Goal: Task Accomplishment & Management: Complete application form

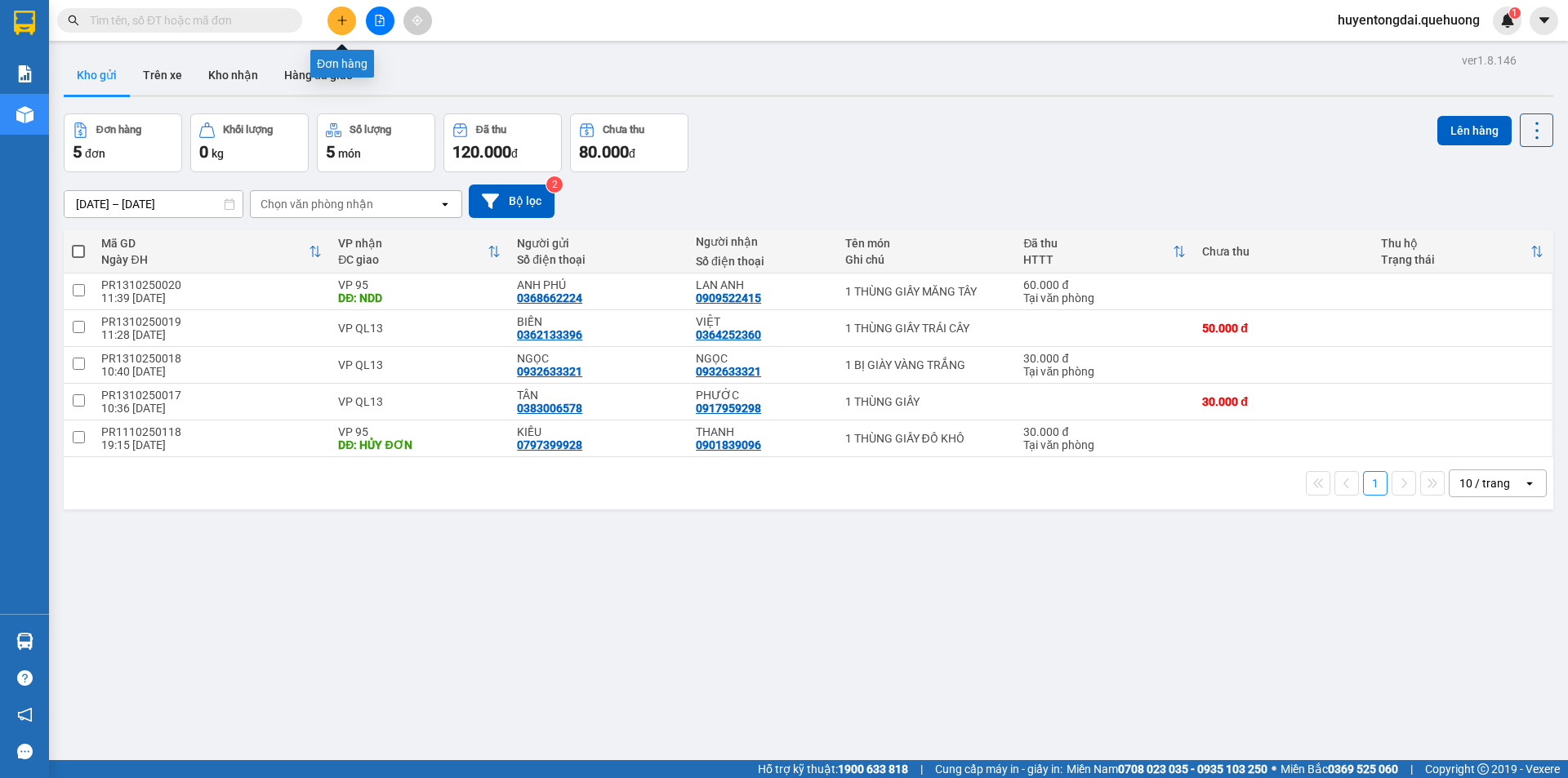
click at [349, 22] on button at bounding box center [342, 20] width 29 height 29
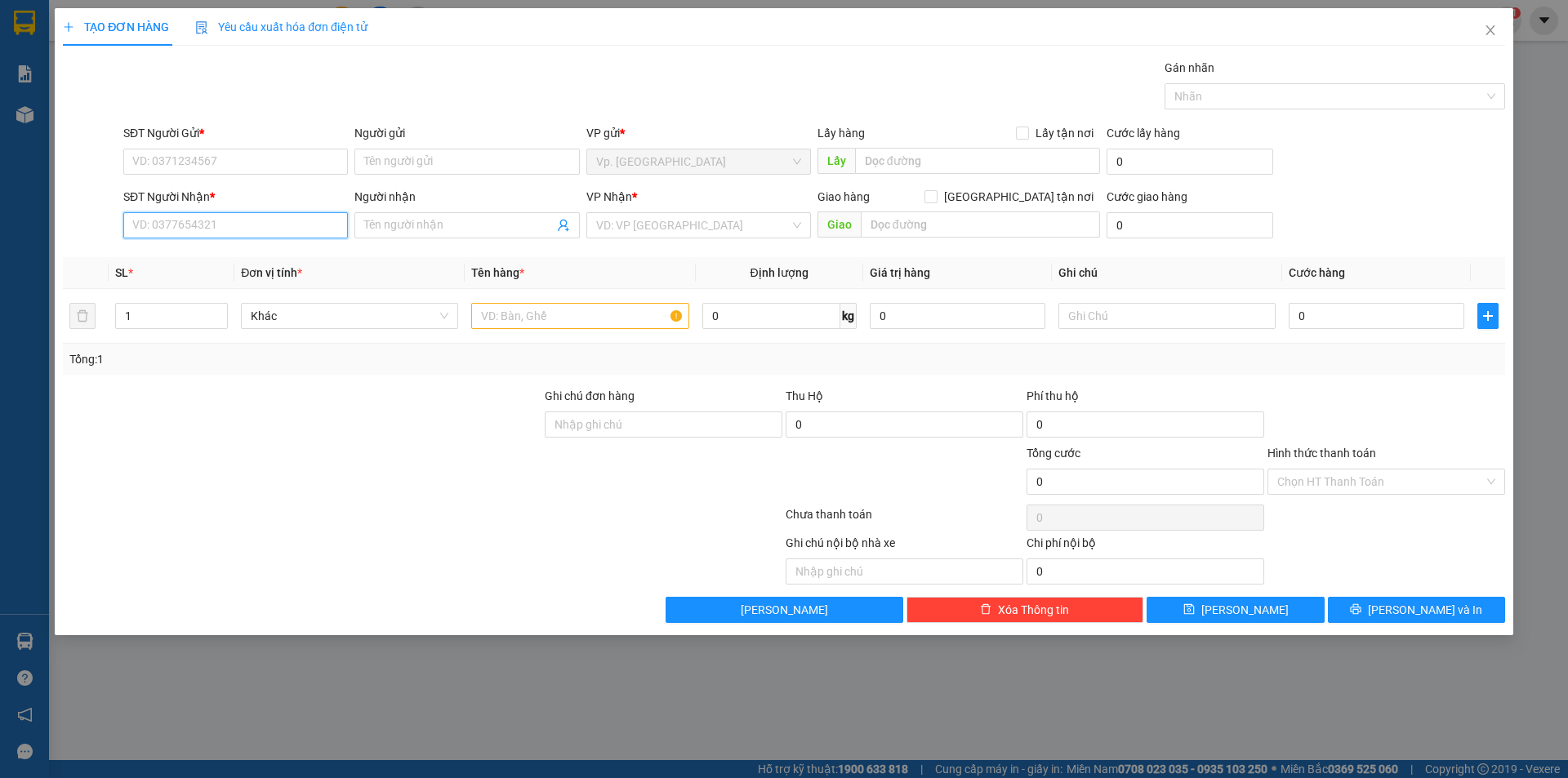
click at [224, 232] on input "SĐT Người Nhận *" at bounding box center [235, 225] width 225 height 26
click at [207, 155] on input "SĐT Người Gửi *" at bounding box center [235, 162] width 225 height 26
click at [228, 204] on div "0947749006 - A TÂM" at bounding box center [235, 194] width 225 height 26
type input "0947749006"
type input "A TÂM"
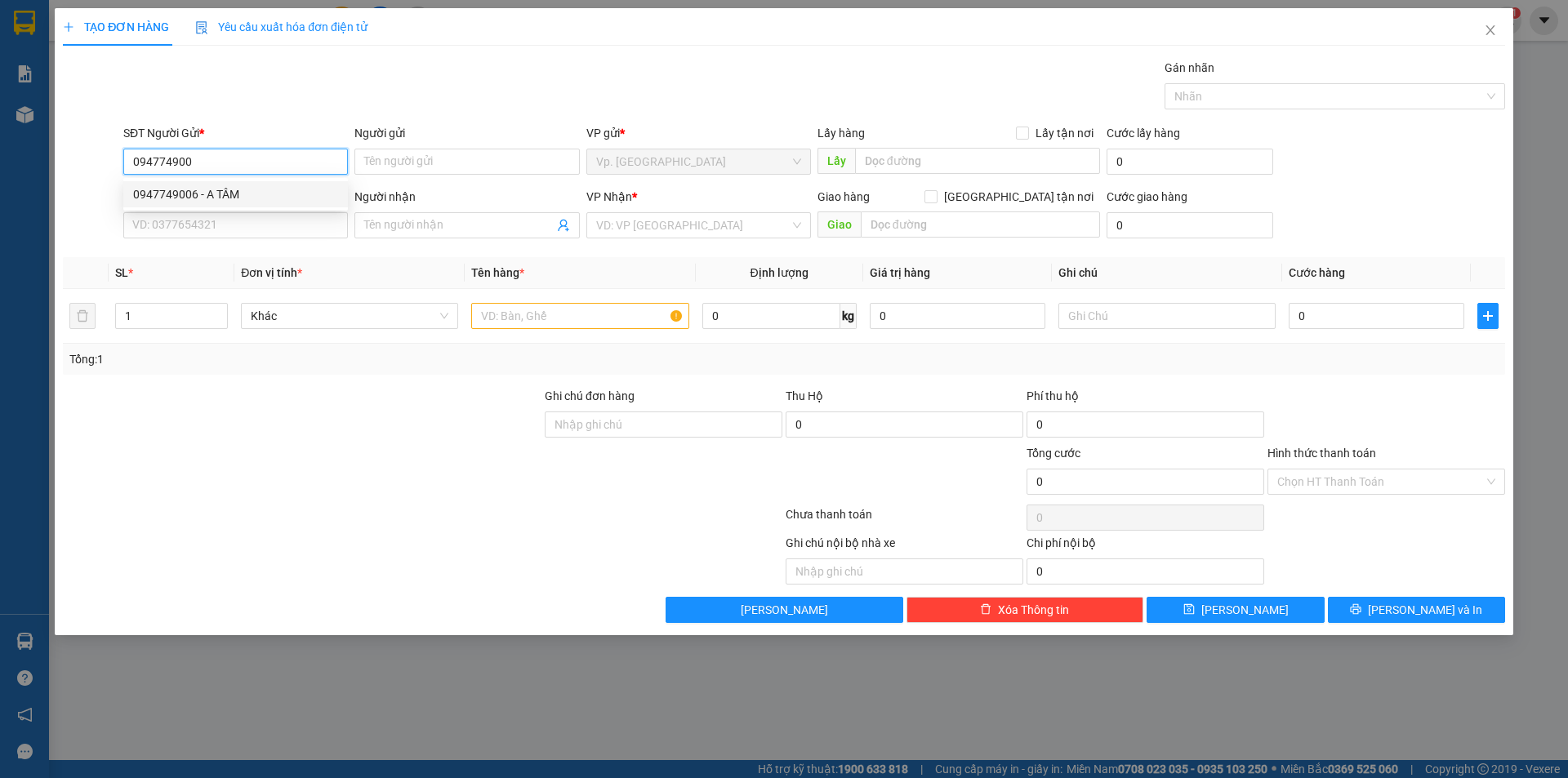
type input "0961760224"
type input "QUYÊN"
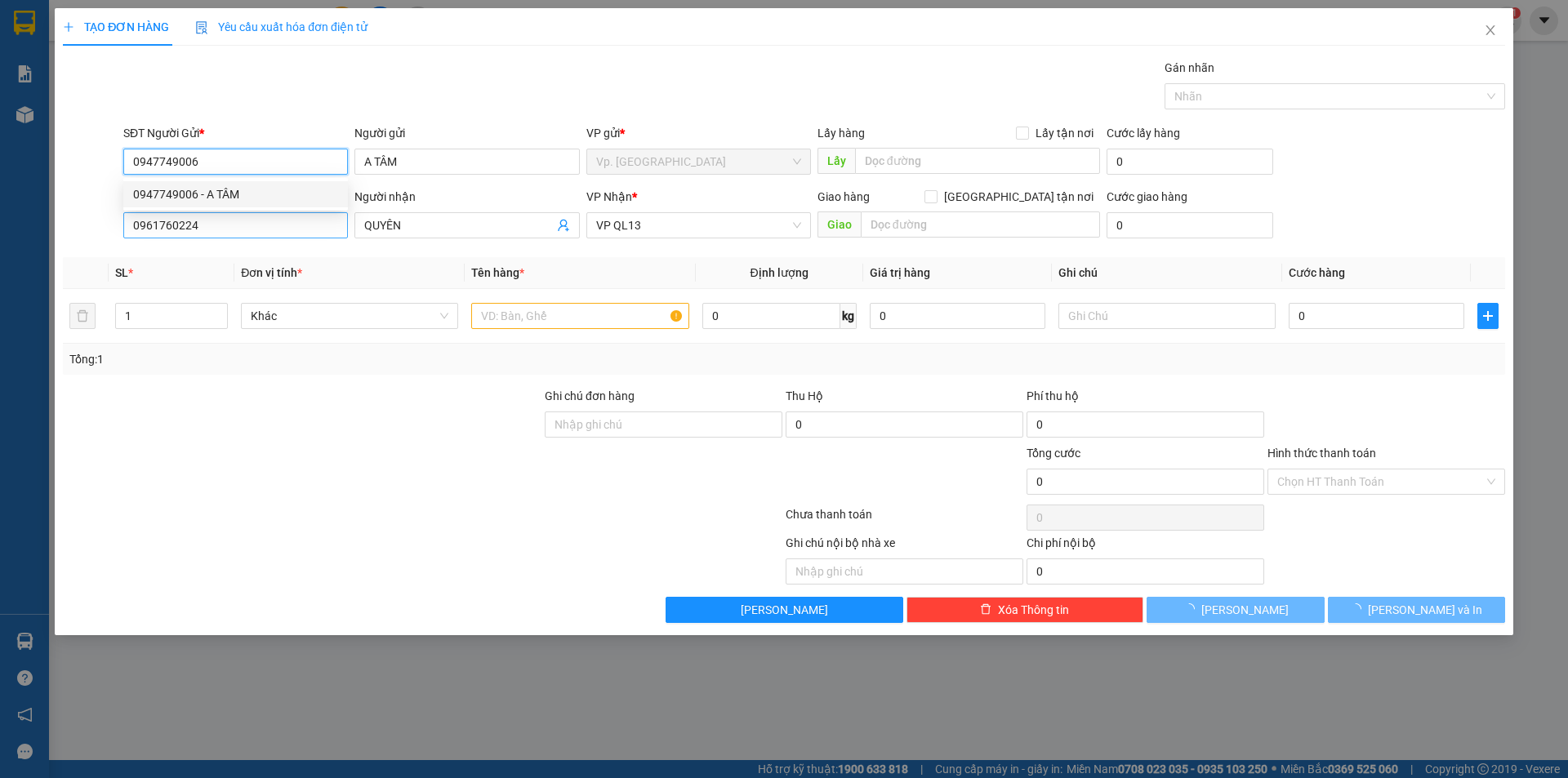
type input "30.000"
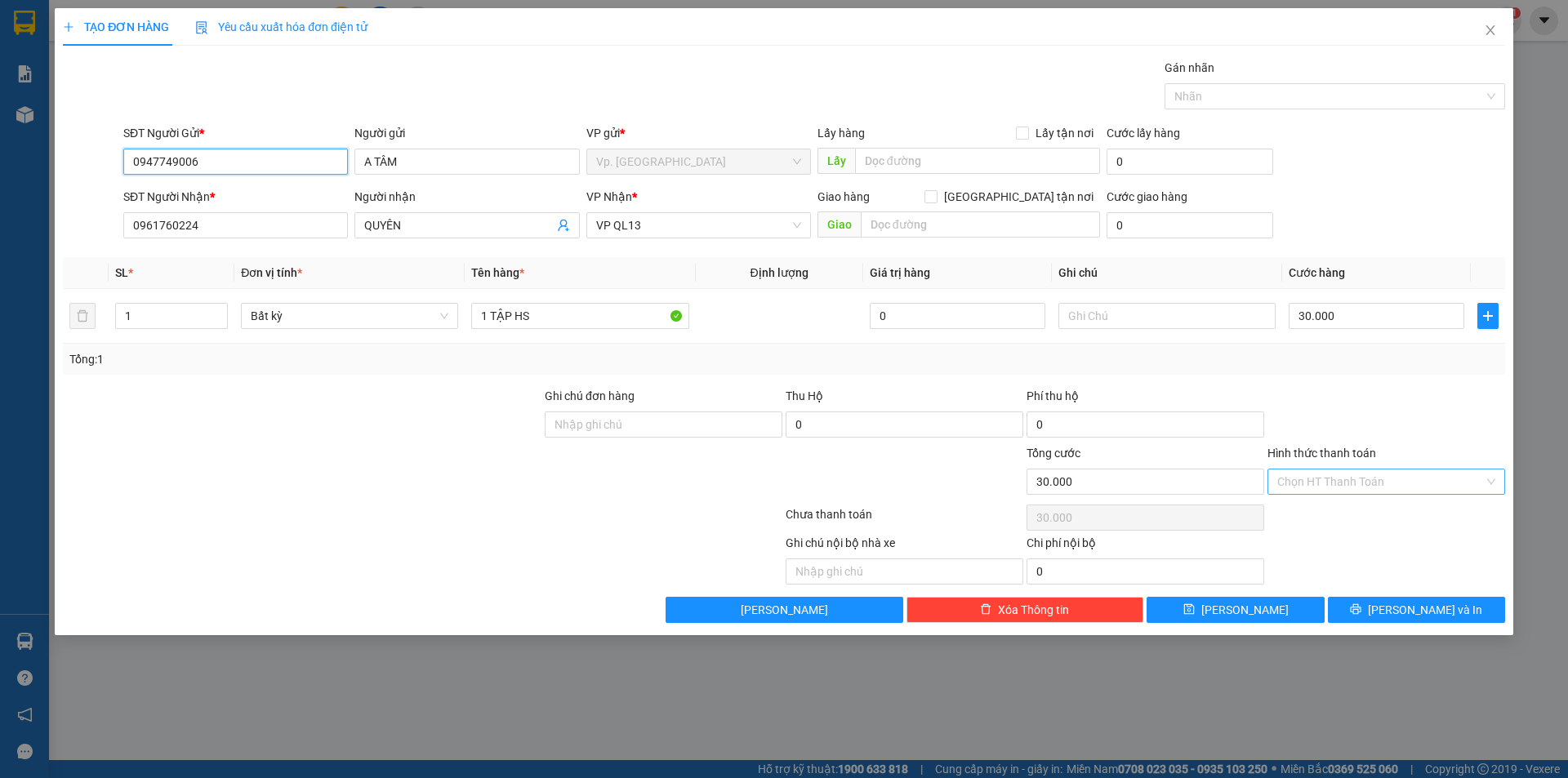
type input "0947749006"
click at [1349, 484] on input "Hình thức thanh toán" at bounding box center [1380, 481] width 206 height 24
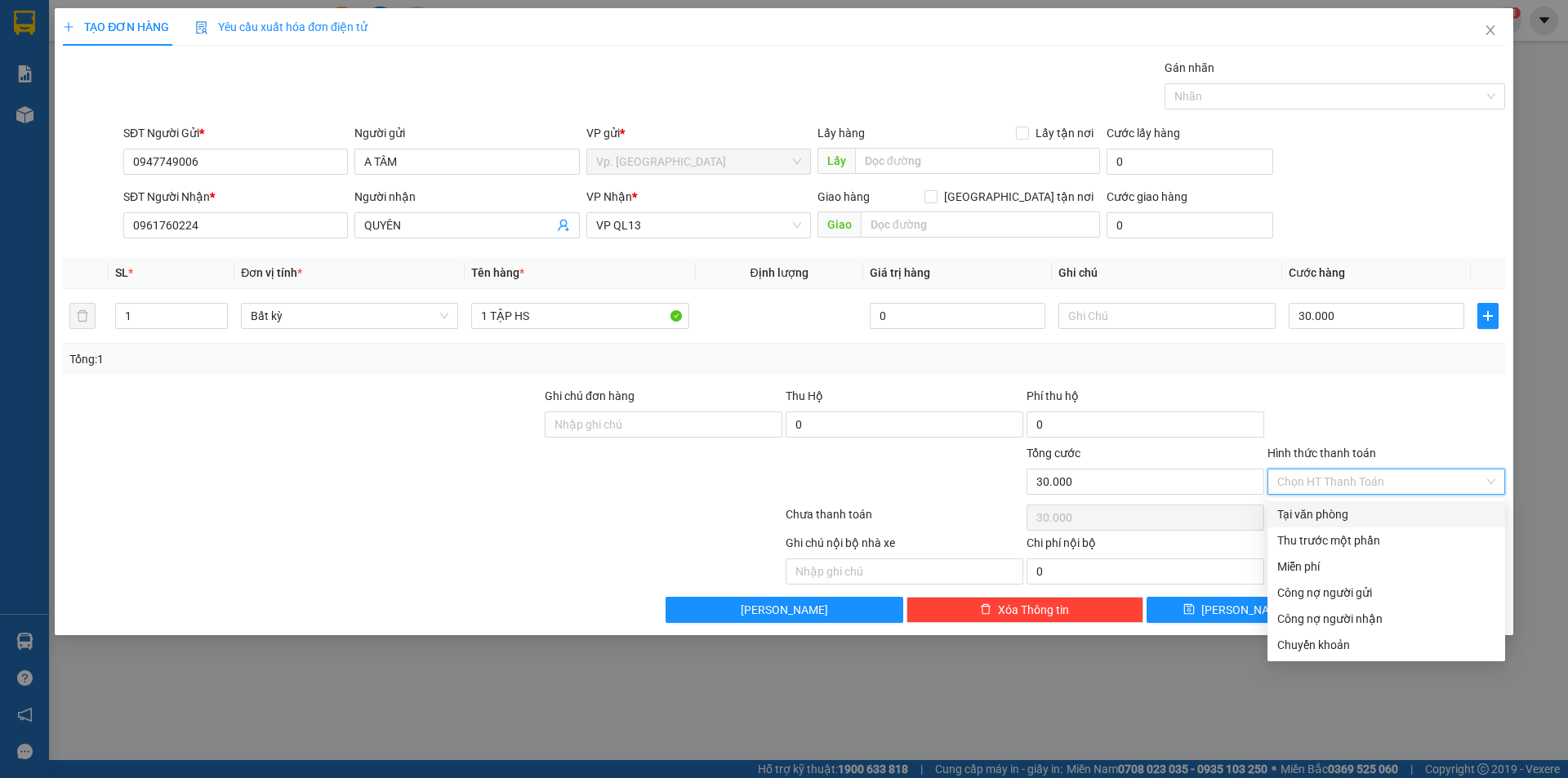
click at [1317, 523] on div "Tại văn phòng" at bounding box center [1387, 513] width 218 height 18
type input "0"
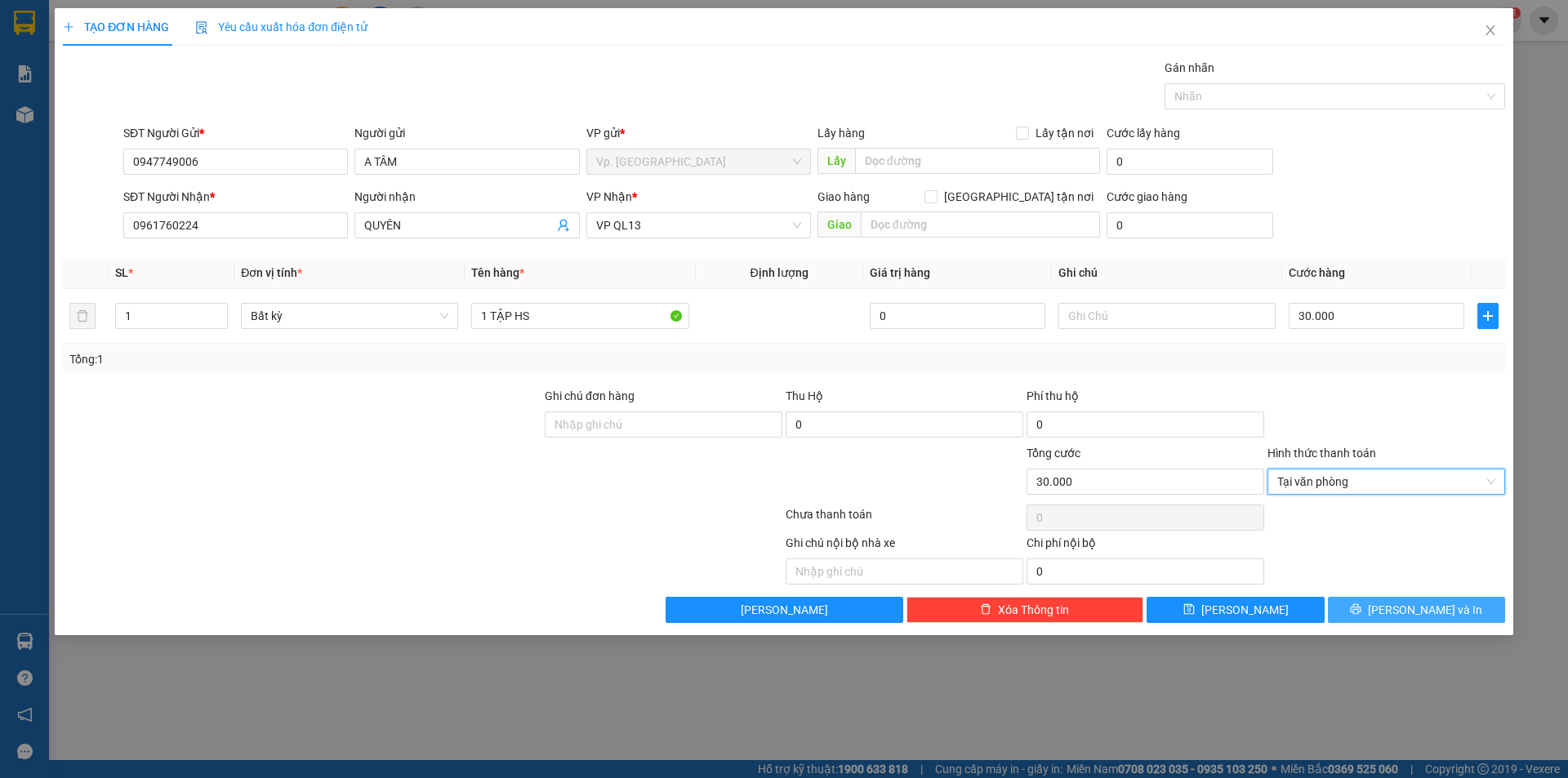
click at [1430, 609] on span "[PERSON_NAME] và In" at bounding box center [1425, 609] width 114 height 18
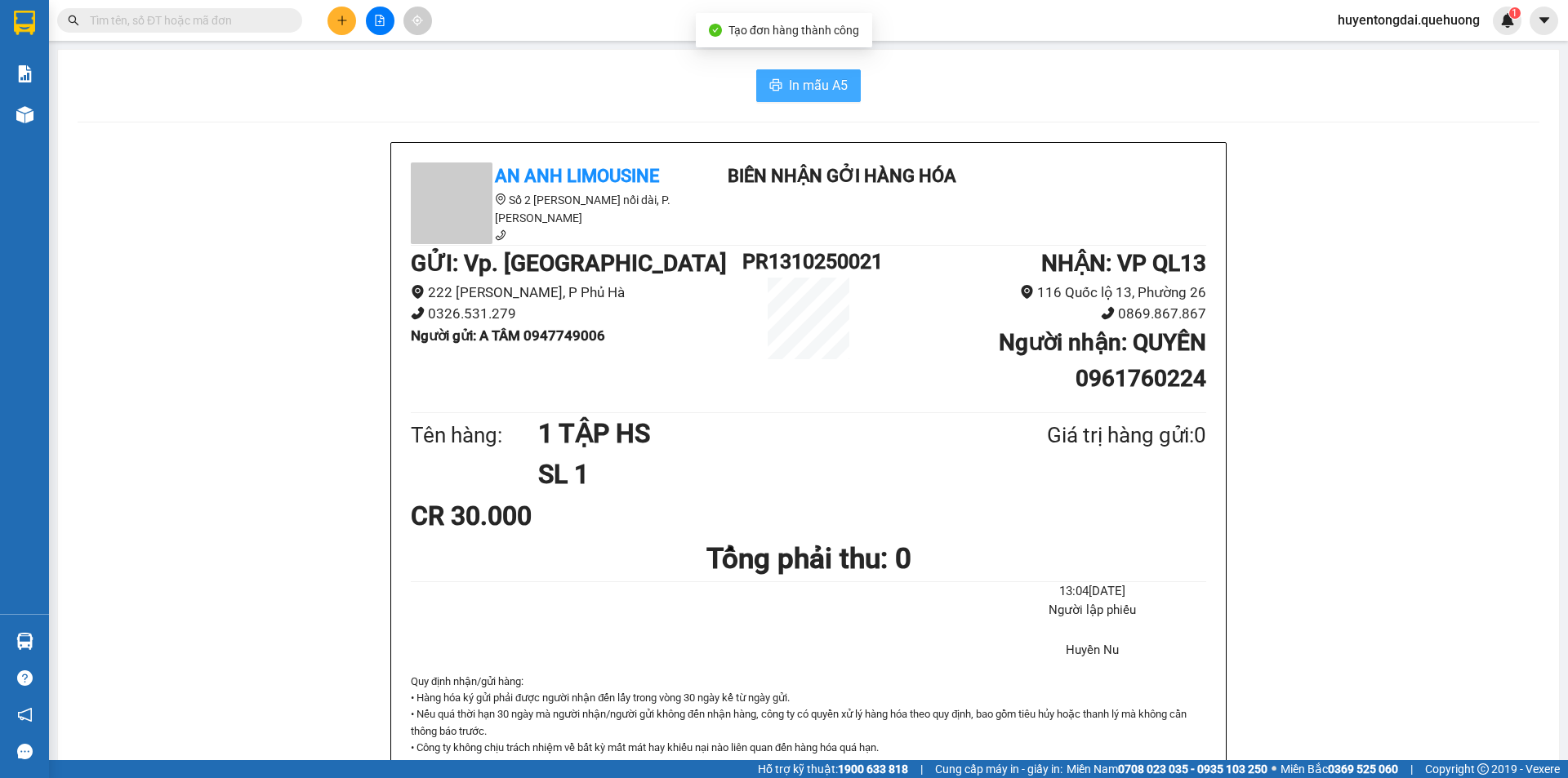
click at [815, 80] on span "In mẫu A5" at bounding box center [818, 85] width 59 height 20
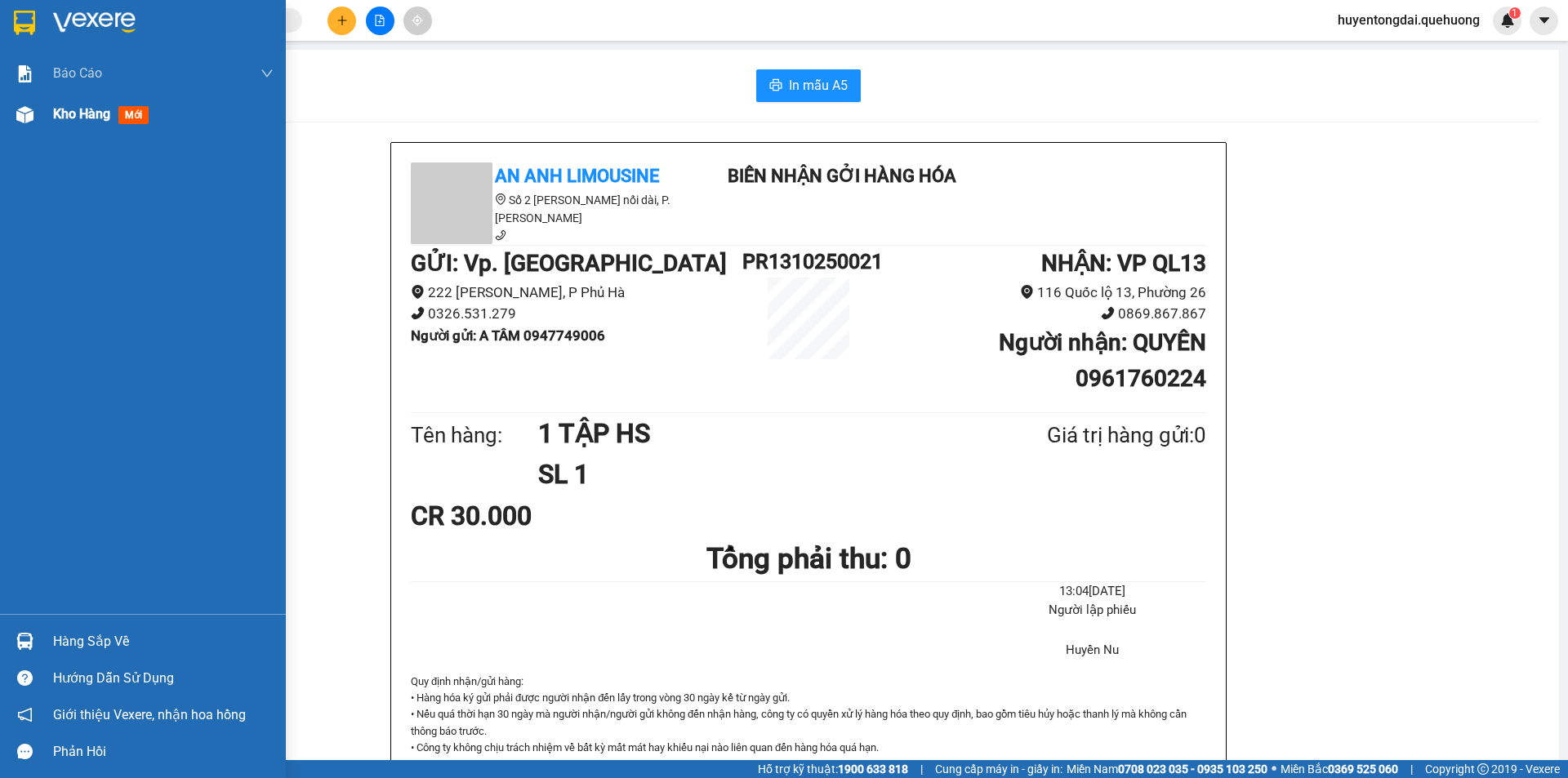
click at [80, 114] on span "Kho hàng" at bounding box center [81, 114] width 57 height 16
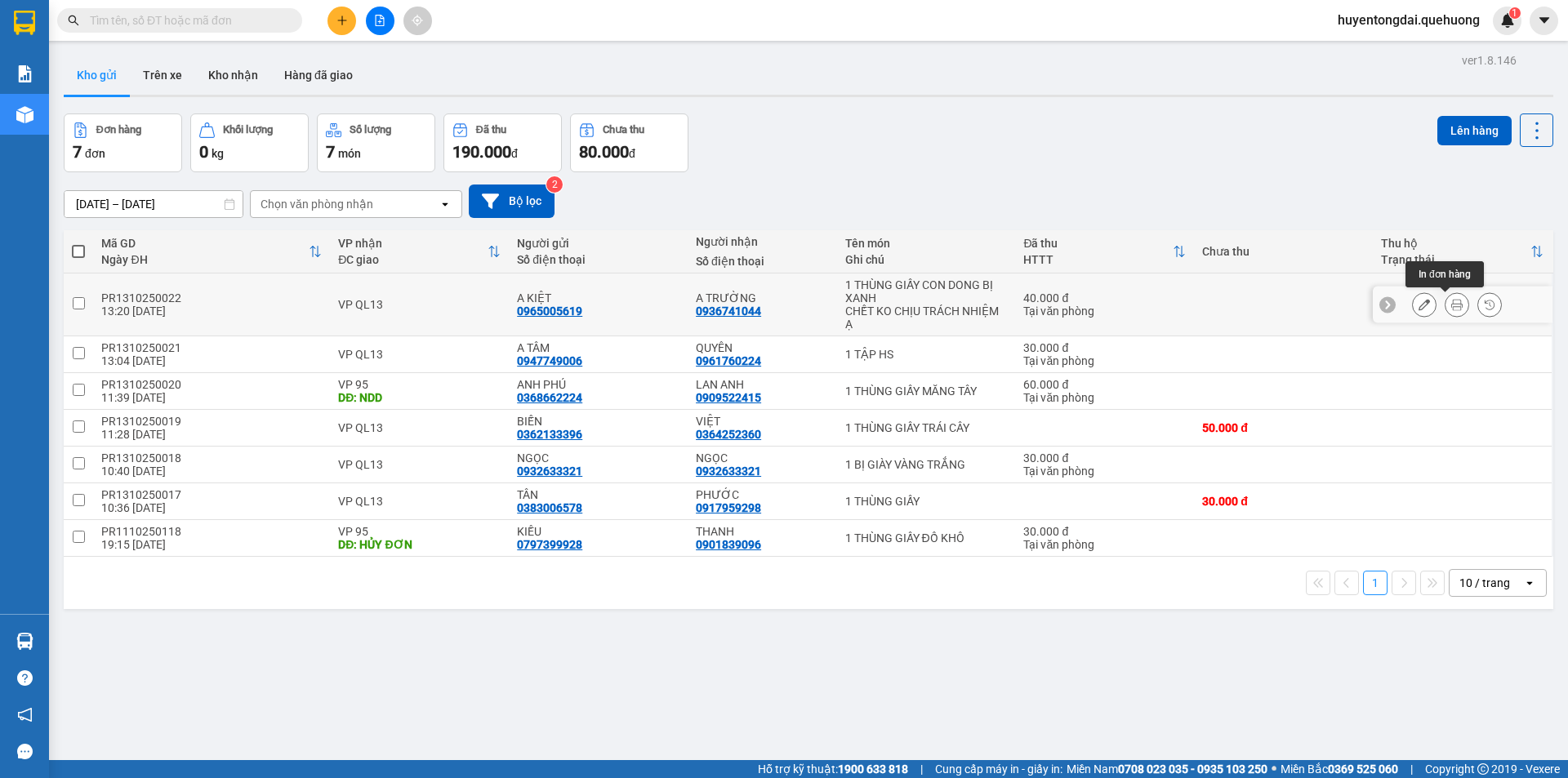
click at [1451, 307] on icon at bounding box center [1457, 304] width 11 height 11
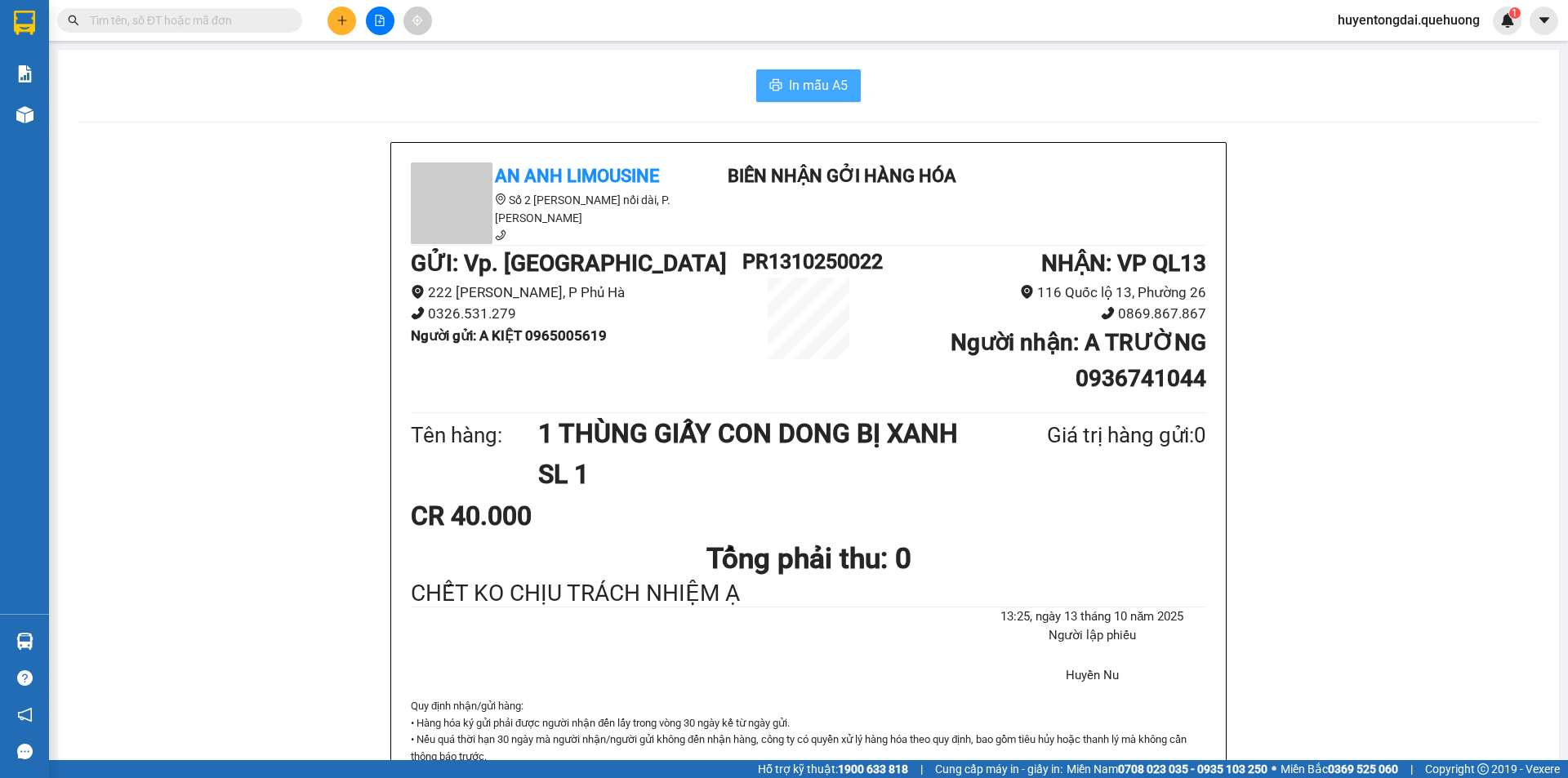
click at [811, 80] on span "In mẫu A5" at bounding box center [818, 85] width 59 height 20
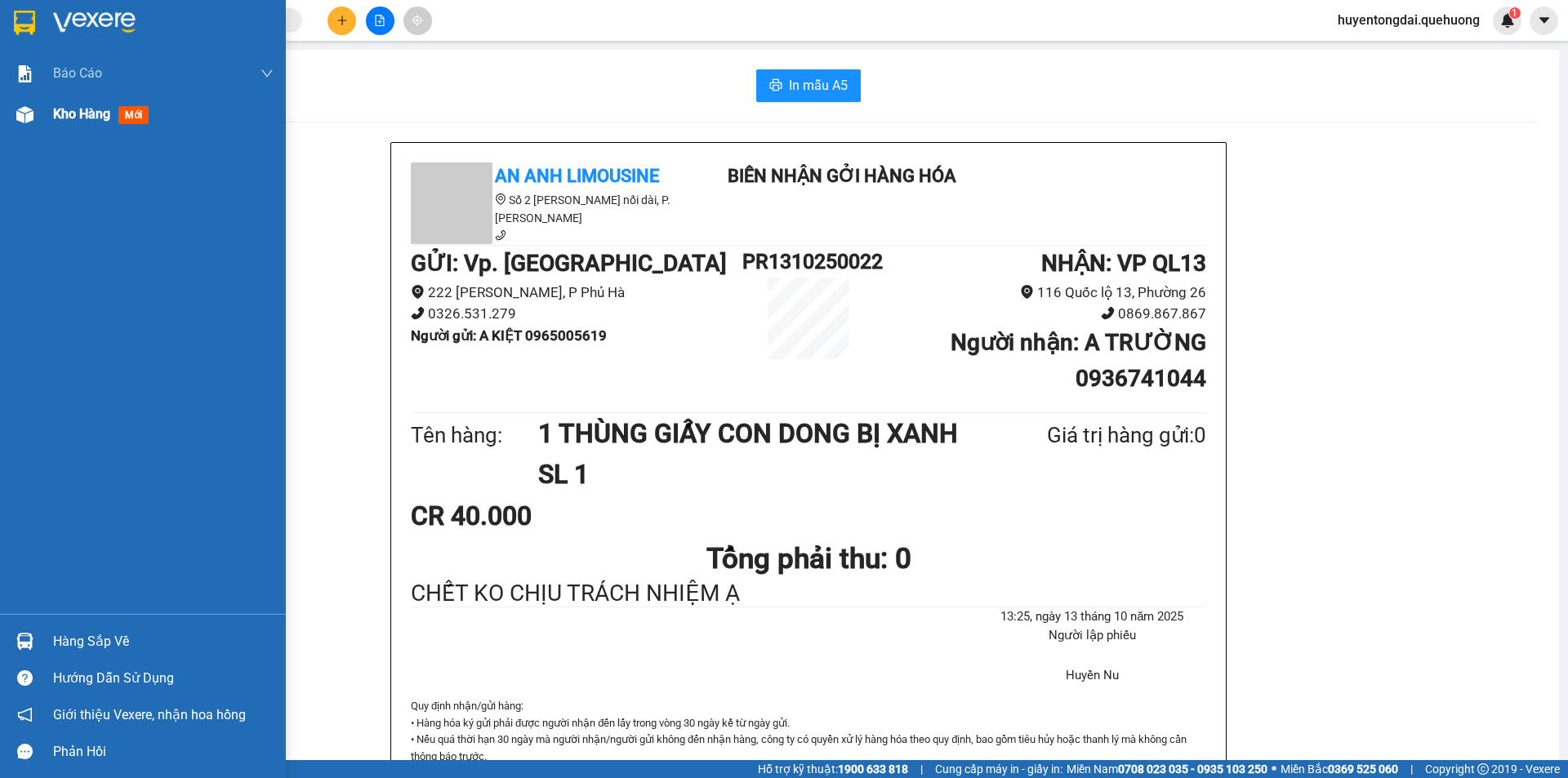
click at [56, 115] on span "Kho hàng" at bounding box center [81, 114] width 57 height 16
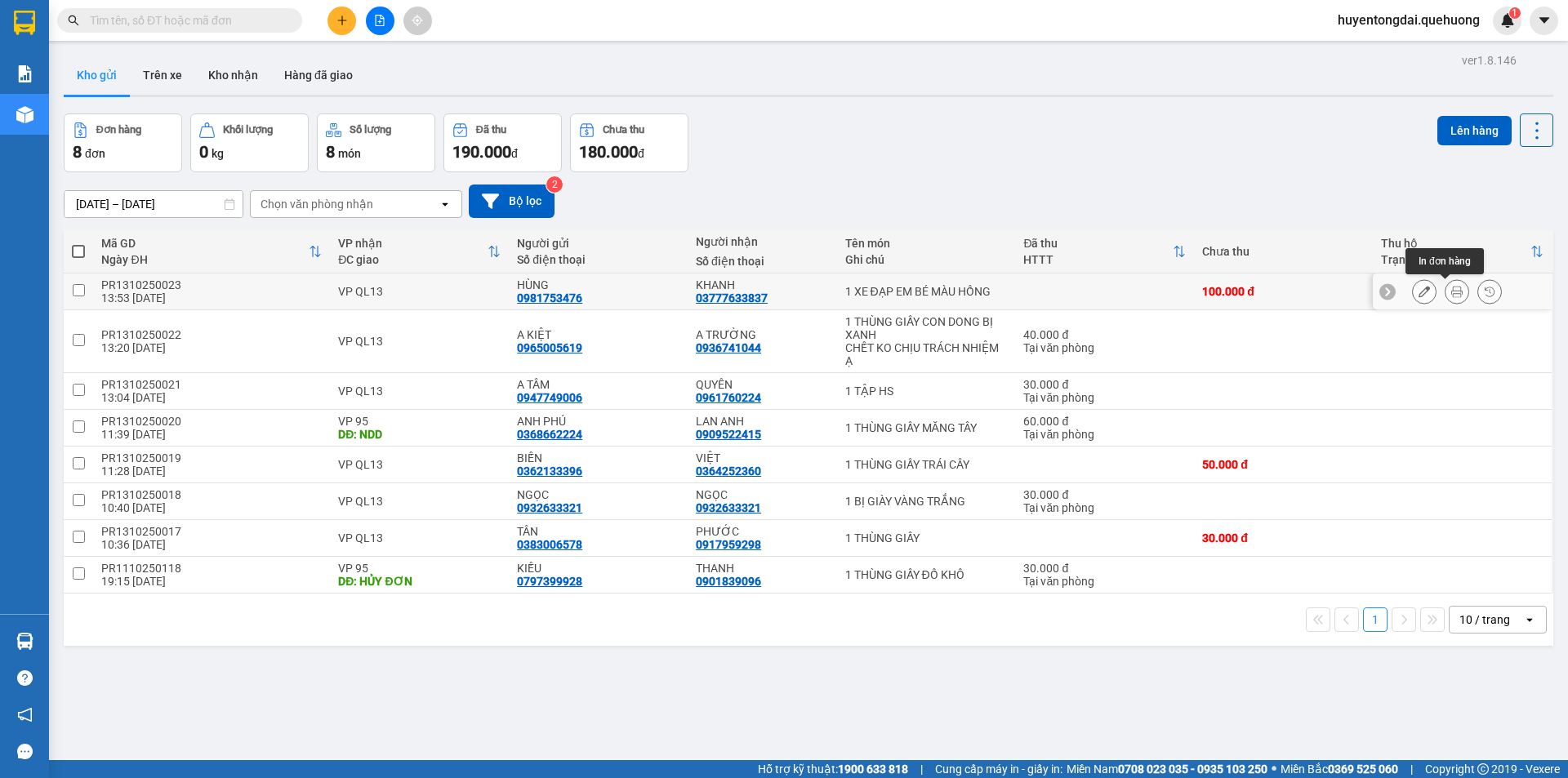
click at [1451, 293] on button at bounding box center [1456, 291] width 23 height 29
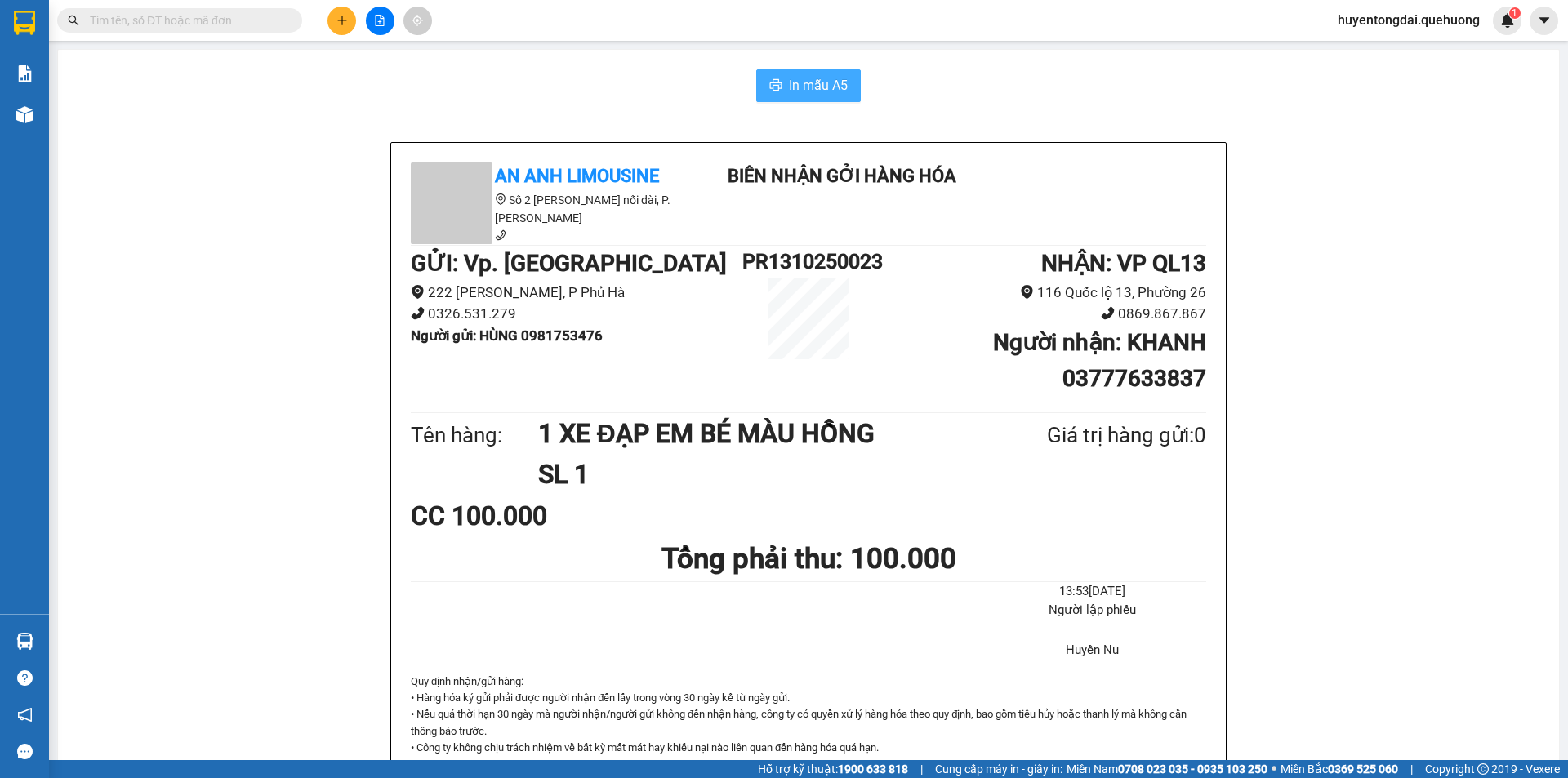
click at [788, 71] on button "In mẫu A5" at bounding box center [808, 85] width 105 height 32
click at [237, 17] on input "text" at bounding box center [186, 19] width 193 height 18
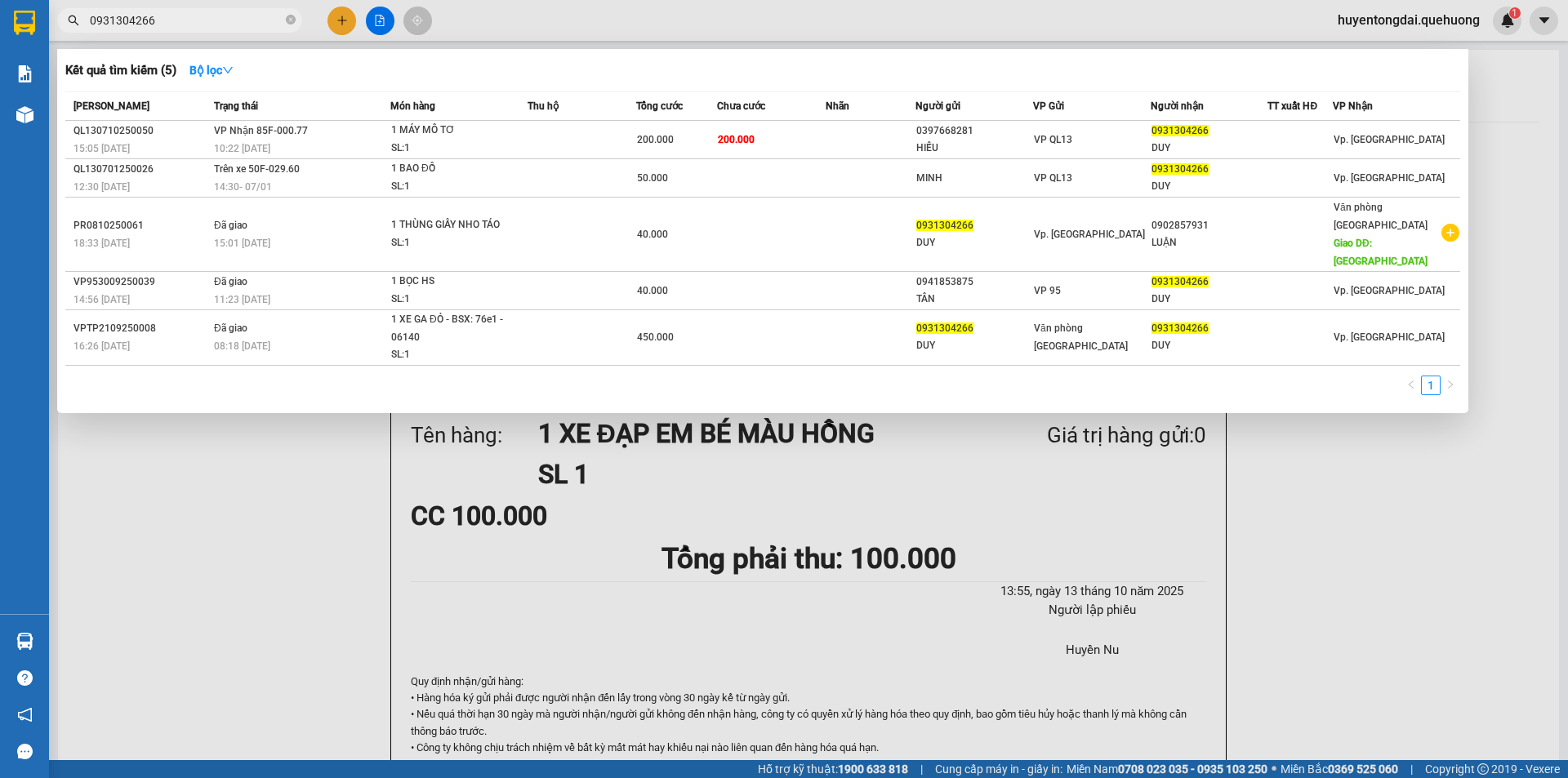
type input "0931304266"
